Goal: Transaction & Acquisition: Purchase product/service

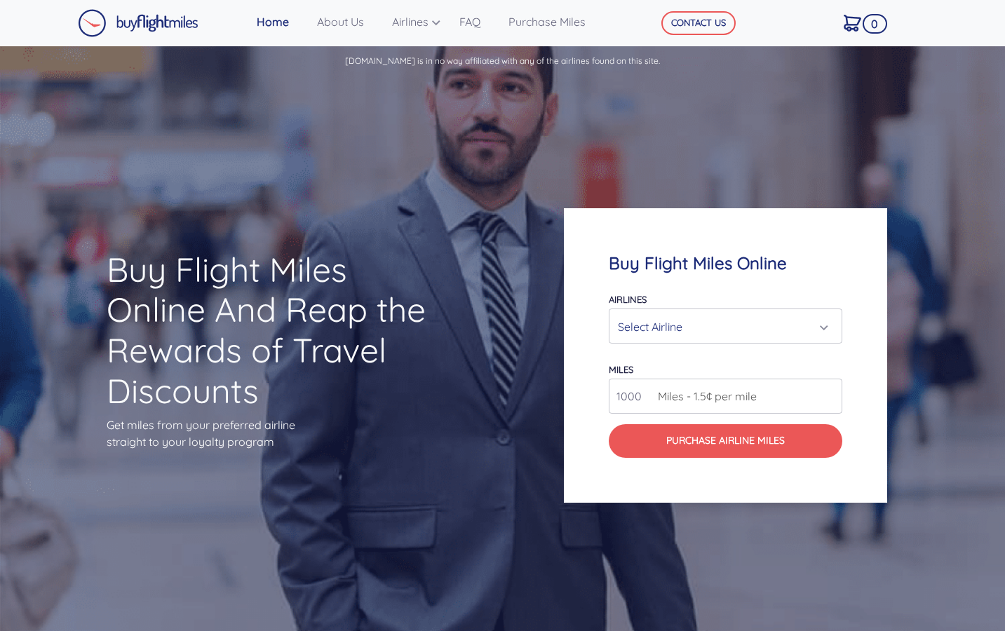
click at [826, 328] on div "Select Airline" at bounding box center [725, 326] width 215 height 27
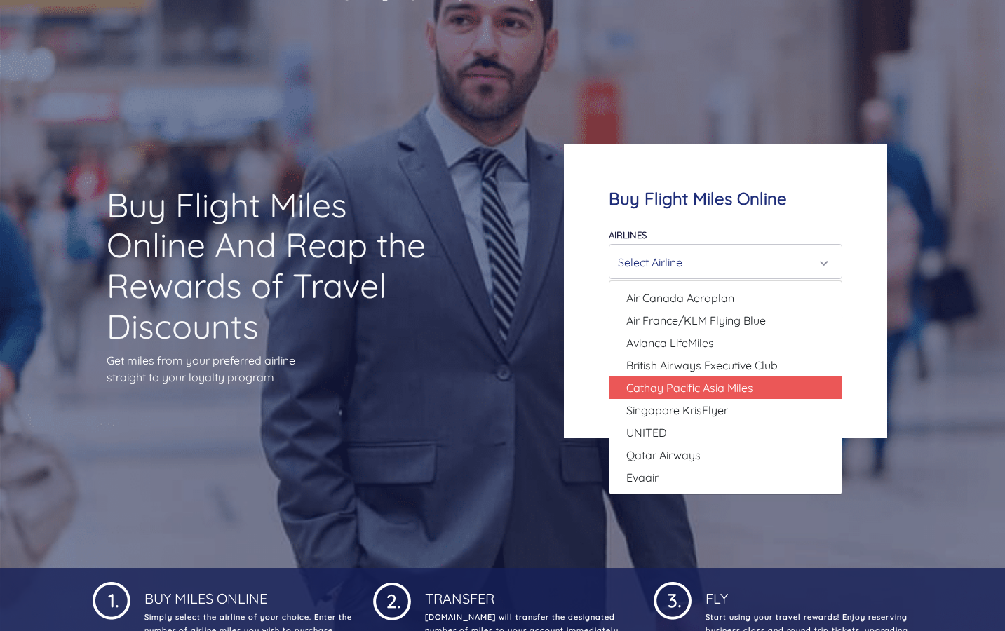
scroll to position [69, 0]
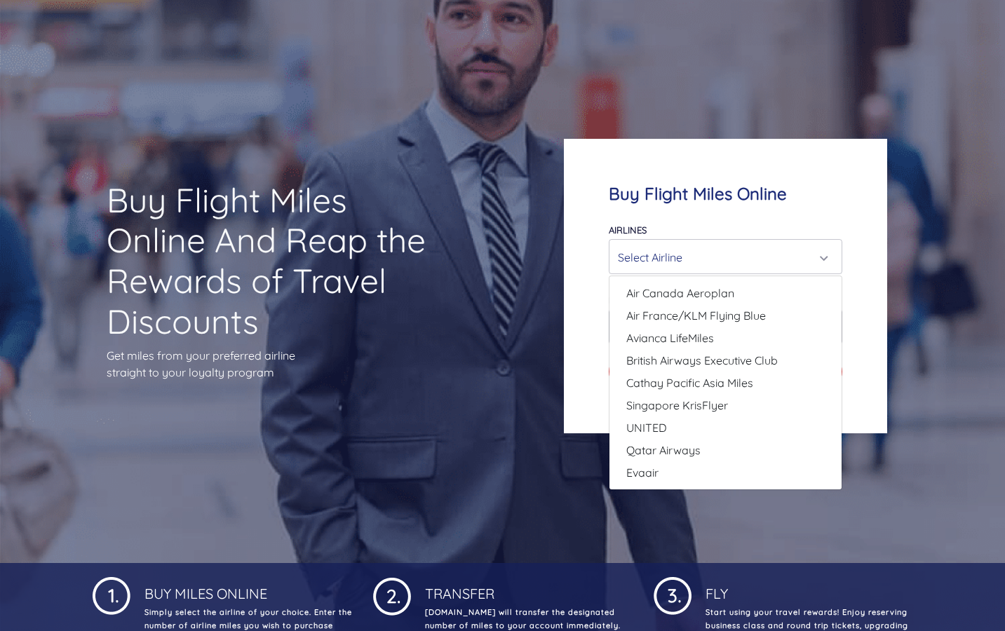
click at [724, 514] on div "Buy Flight Miles Online And Reap the Rewards of Travel Discounts Get miles from…" at bounding box center [502, 286] width 1005 height 554
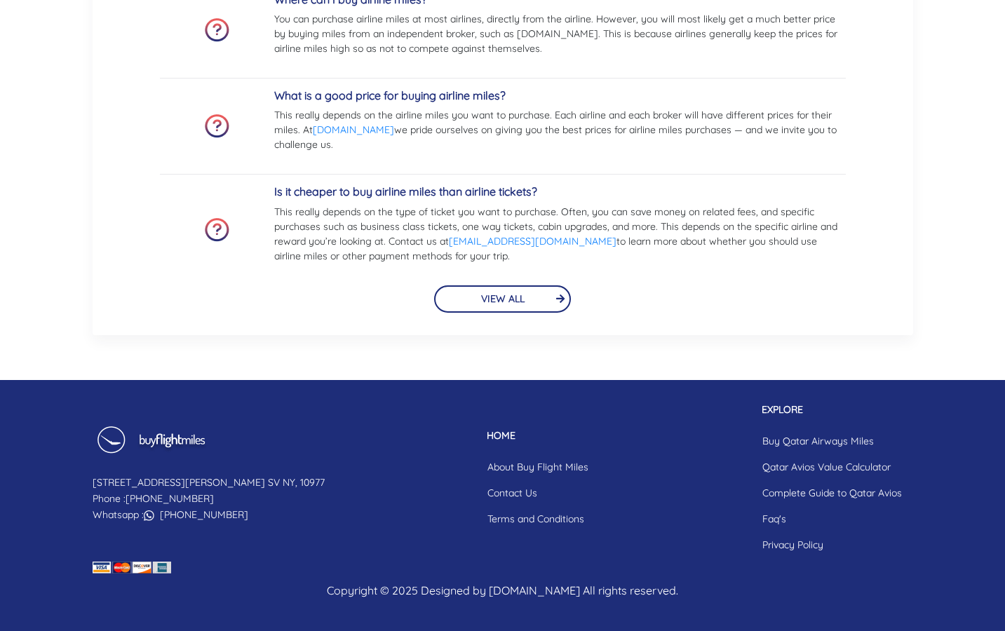
scroll to position [3275, 0]
click at [529, 295] on button "VIEW ALL" at bounding box center [502, 298] width 137 height 27
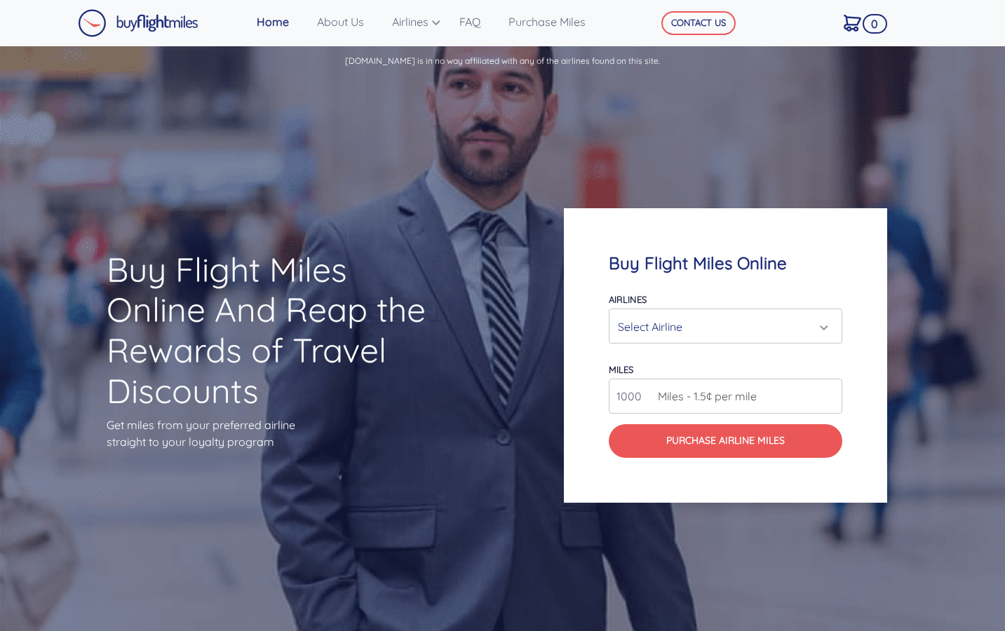
scroll to position [3275, 0]
click at [819, 328] on div "Select Airline" at bounding box center [721, 326] width 207 height 27
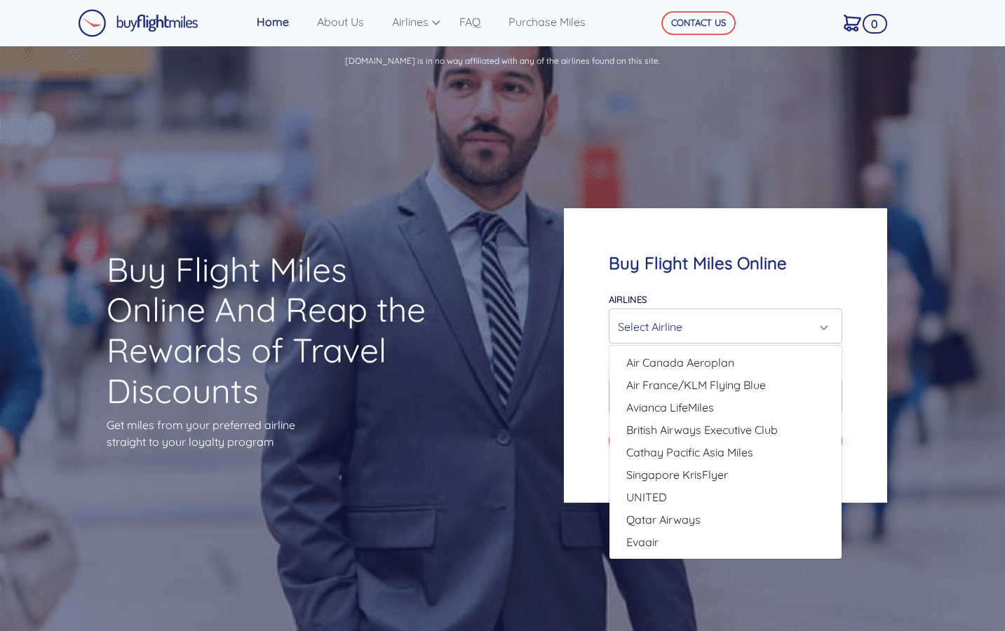
click at [447, 226] on div "Buy Flight Miles Online And Reap the Rewards of Travel Discounts Get miles from…" at bounding box center [251, 355] width 402 height 346
